Goal: Information Seeking & Learning: Find specific fact

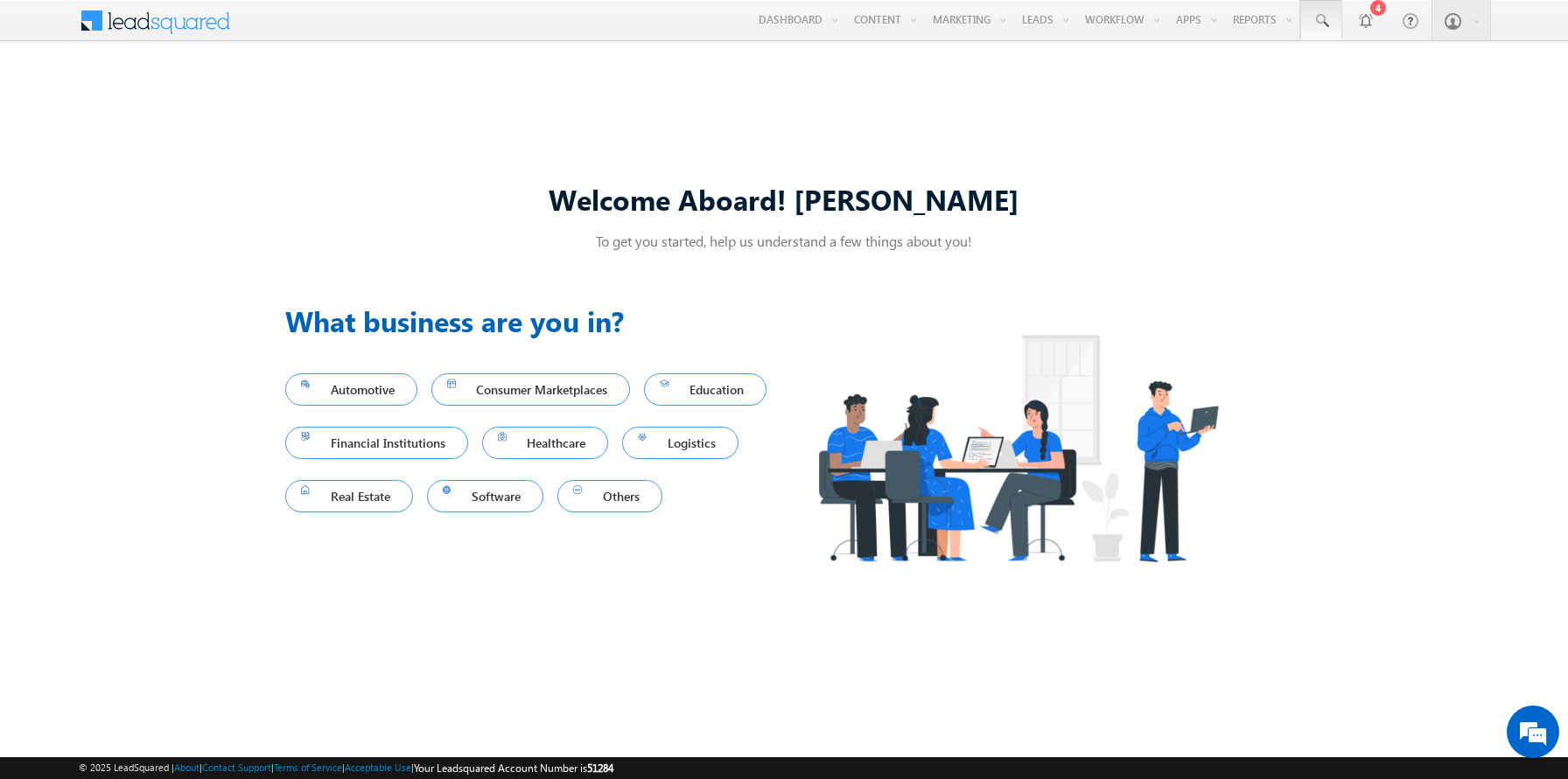
click at [1321, 21] on span at bounding box center [1321, 21] width 18 height 18
type input "8988257066"
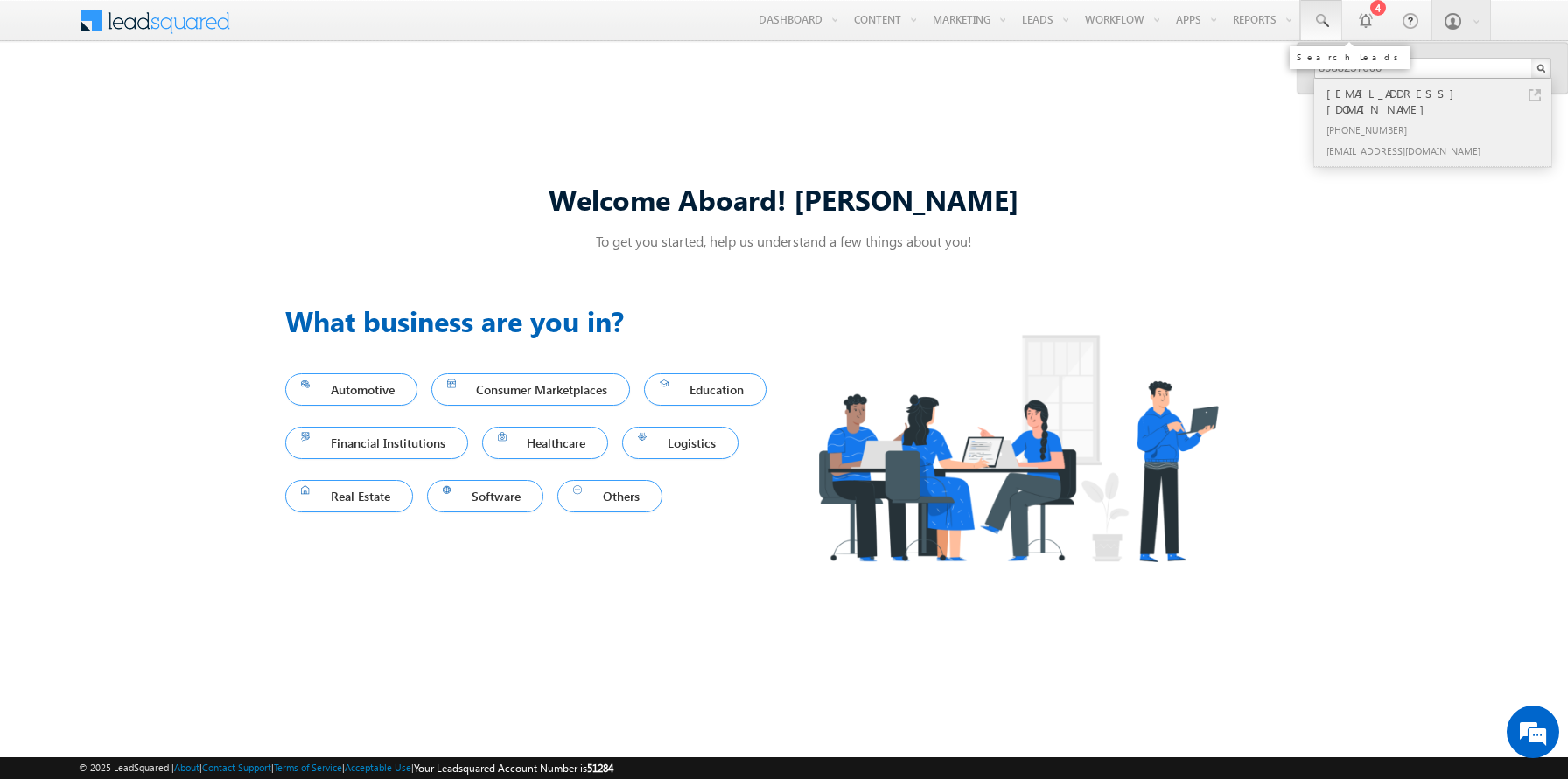
click at [1440, 119] on div "[PHONE_NUMBER]" at bounding box center [1439, 129] width 234 height 21
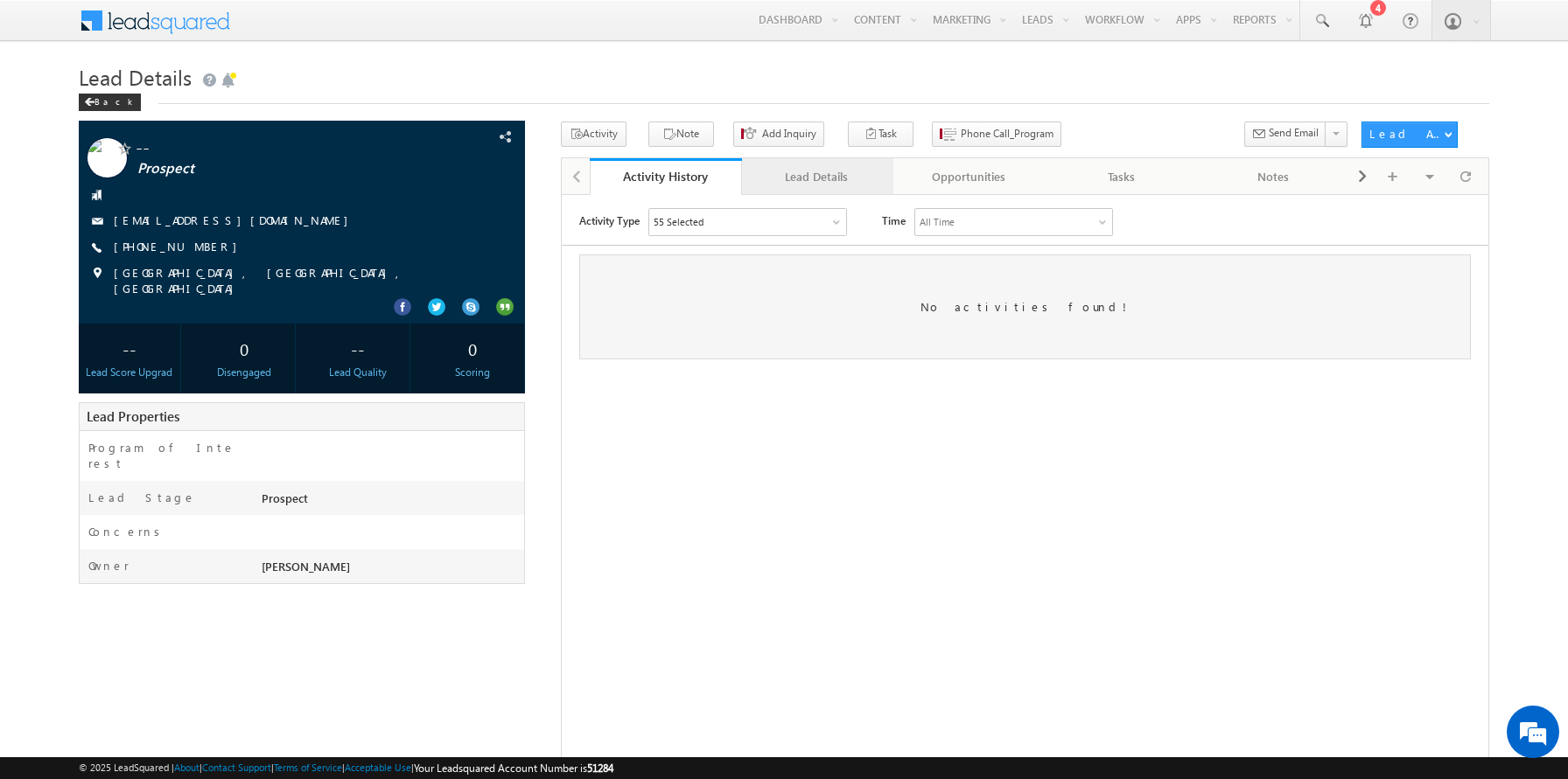
click at [817, 178] on div "Lead Details" at bounding box center [818, 176] width 123 height 21
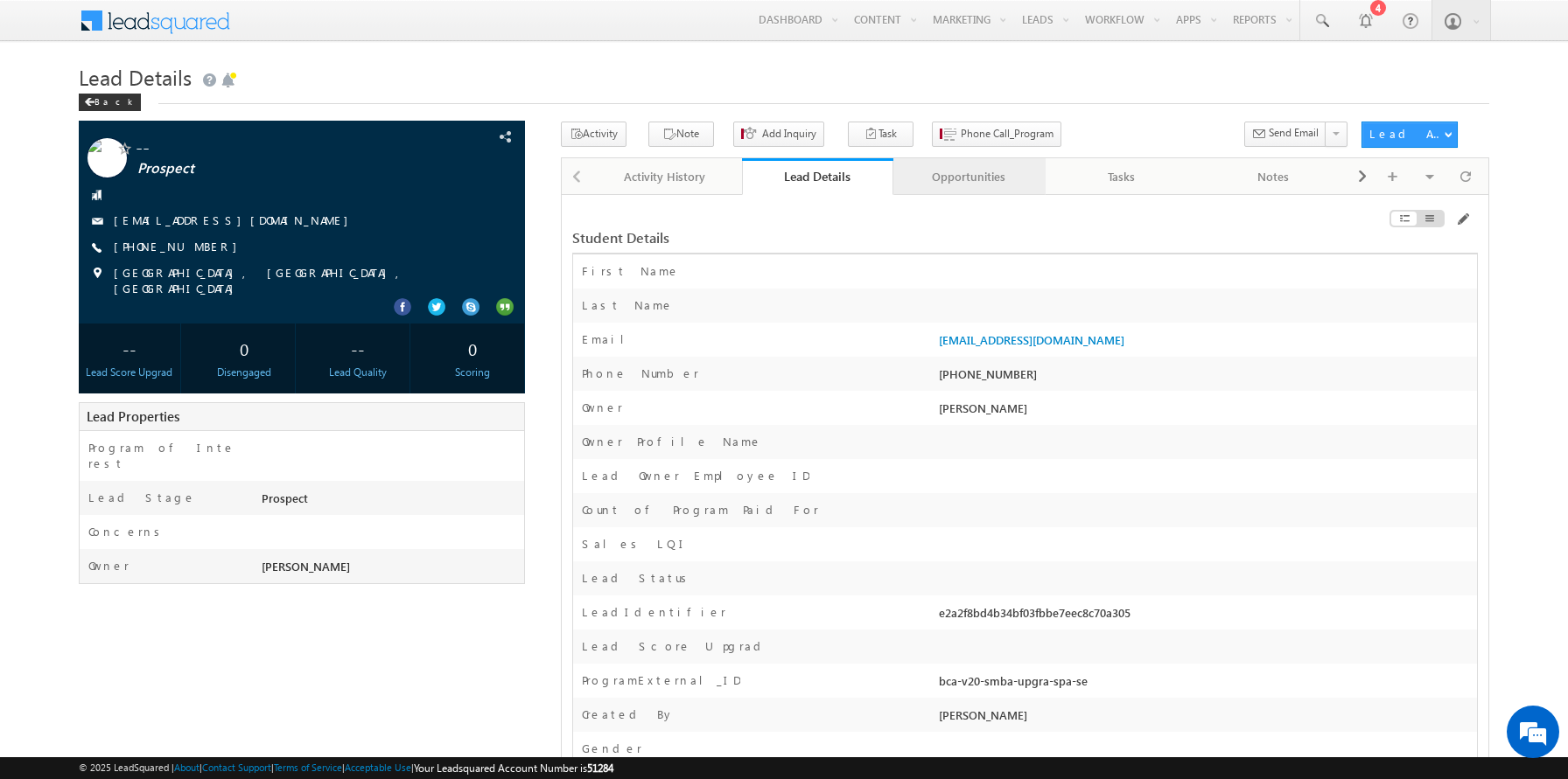
click at [969, 178] on div "Opportunities" at bounding box center [969, 176] width 123 height 21
